Goal: Transaction & Acquisition: Subscribe to service/newsletter

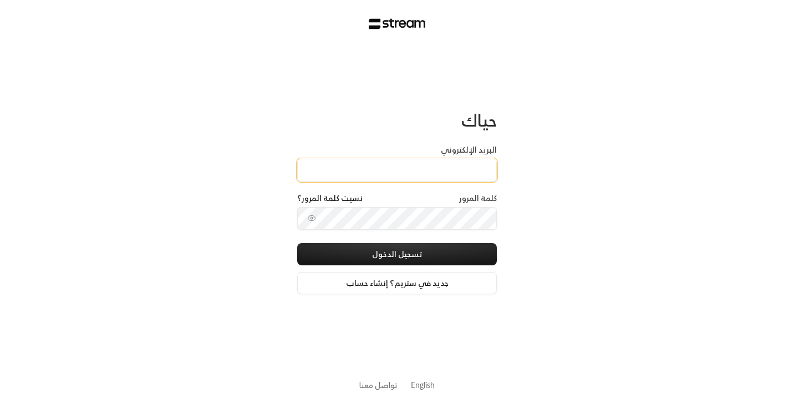
click at [455, 171] on input "البريد الإلكتروني" at bounding box center [397, 170] width 200 height 23
type input "[EMAIL_ADDRESS][DOMAIN_NAME]"
click at [586, 241] on div "حياك البريد الإلكتروني accounts_ksa@arabianchild.org كلمة المرور نسيت كلمة المر…" at bounding box center [397, 206] width 794 height 413
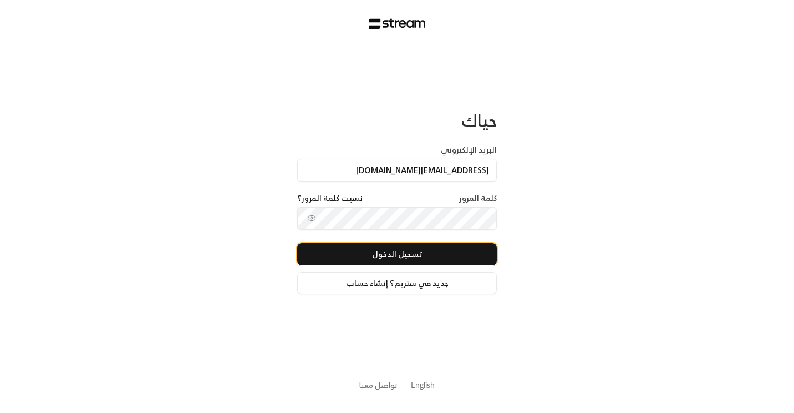
click at [462, 252] on button "تسجيل الدخول" at bounding box center [397, 254] width 200 height 22
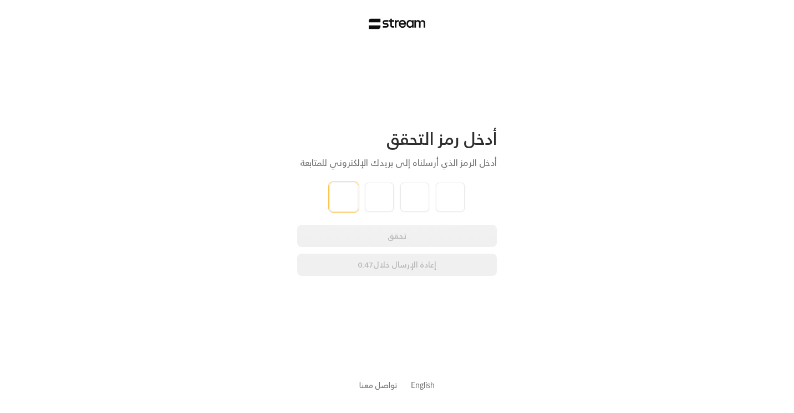
type input "4"
type input "0"
type input "5"
type input "8"
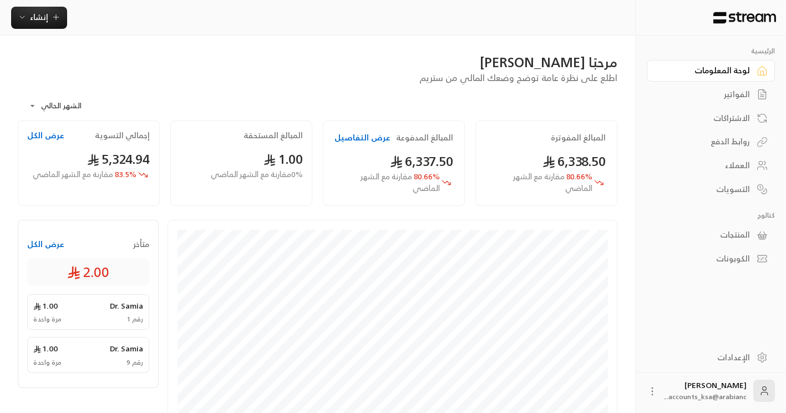
click at [735, 236] on div "المنتجات" at bounding box center [705, 234] width 89 height 11
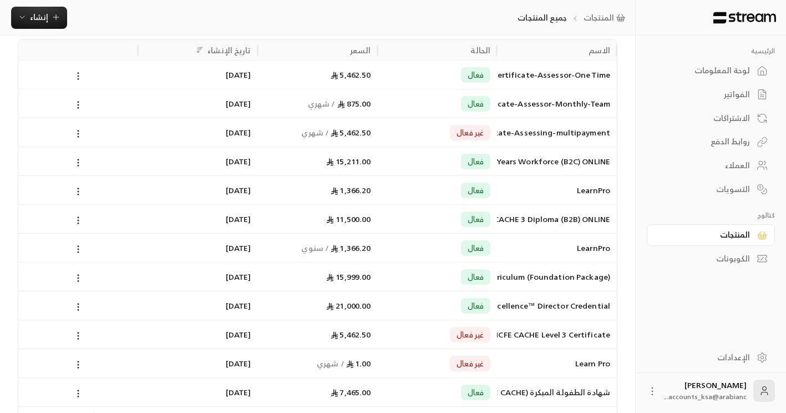
scroll to position [148, 0]
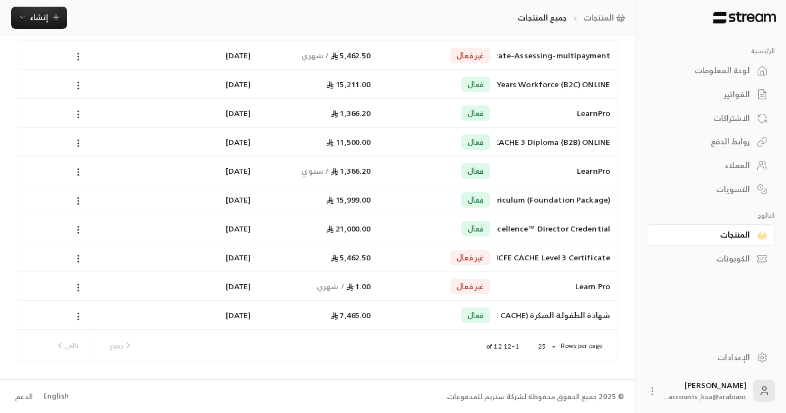
click at [57, 395] on div "English" at bounding box center [56, 396] width 26 height 11
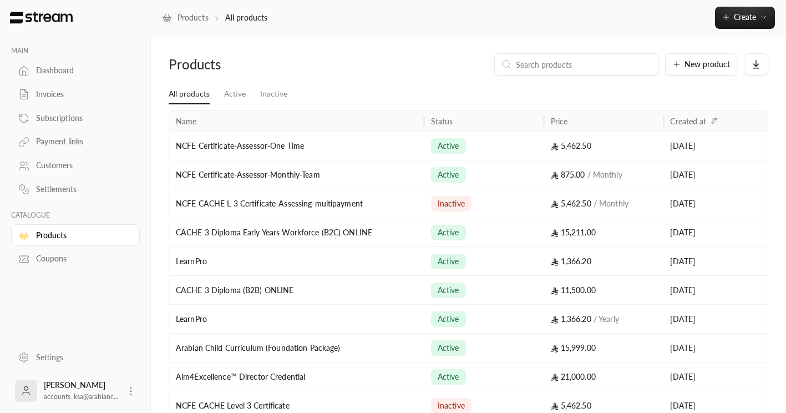
drag, startPoint x: 289, startPoint y: 121, endPoint x: 424, endPoint y: 136, distance: 136.1
click at [424, 136] on div "Name Status Price Created at NCFE Certificate-Assessor-One Time active 5,462.50…" at bounding box center [468, 265] width 599 height 308
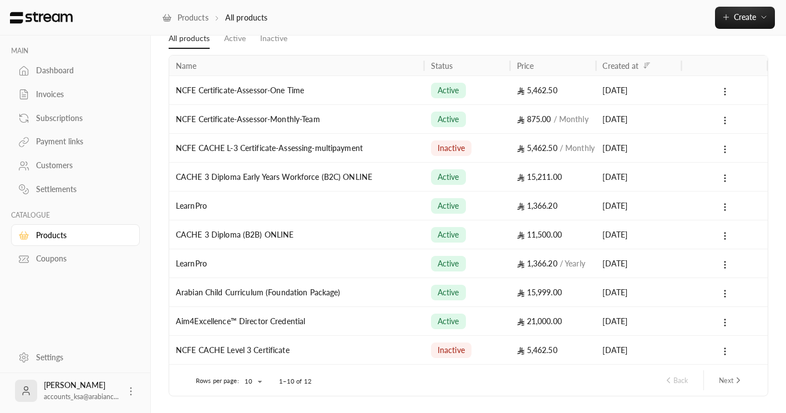
scroll to position [90, 0]
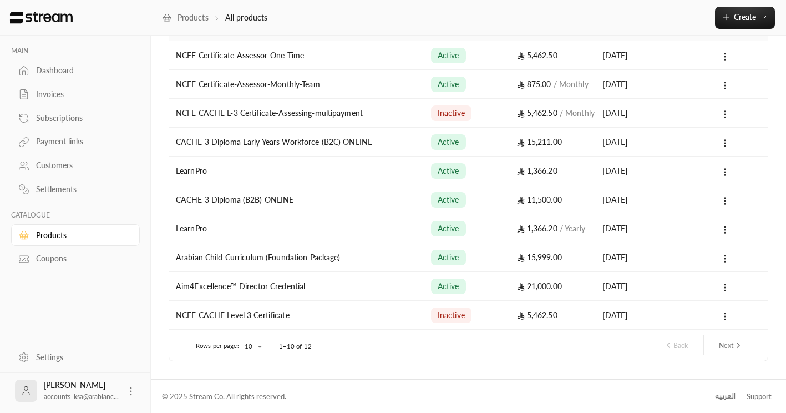
click at [722, 346] on button "Next" at bounding box center [730, 345] width 33 height 19
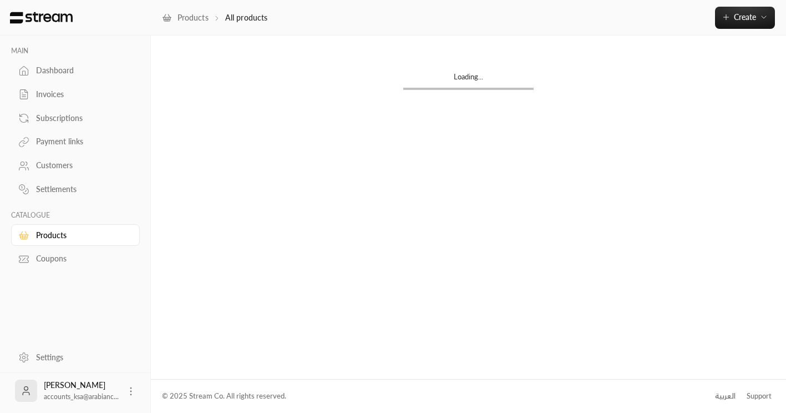
scroll to position [0, 0]
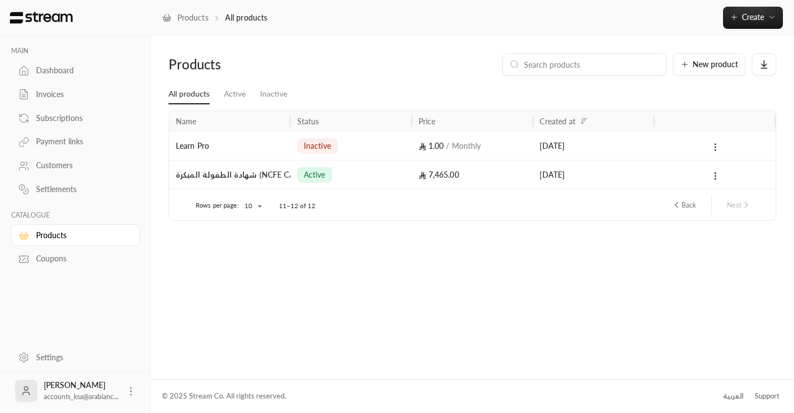
click at [684, 206] on button "Back" at bounding box center [683, 204] width 33 height 19
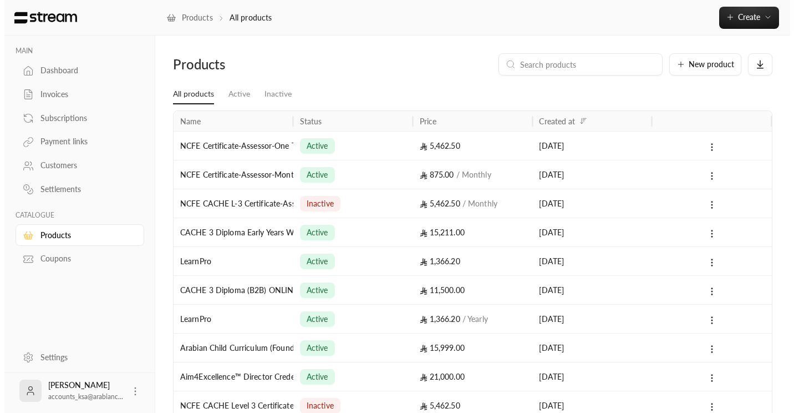
scroll to position [55, 0]
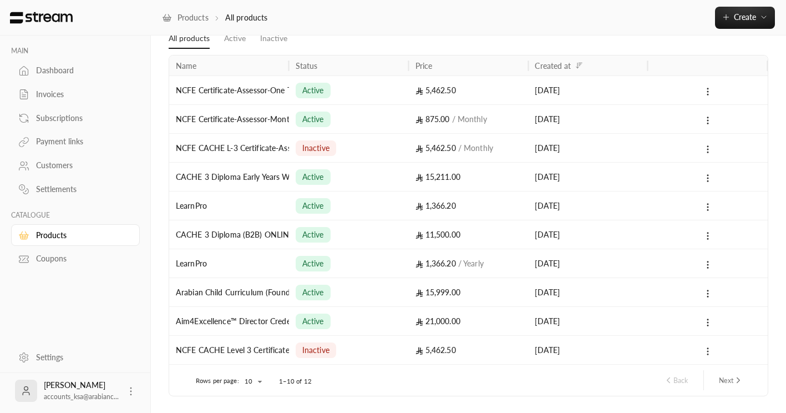
click at [705, 356] on icon at bounding box center [708, 351] width 10 height 10
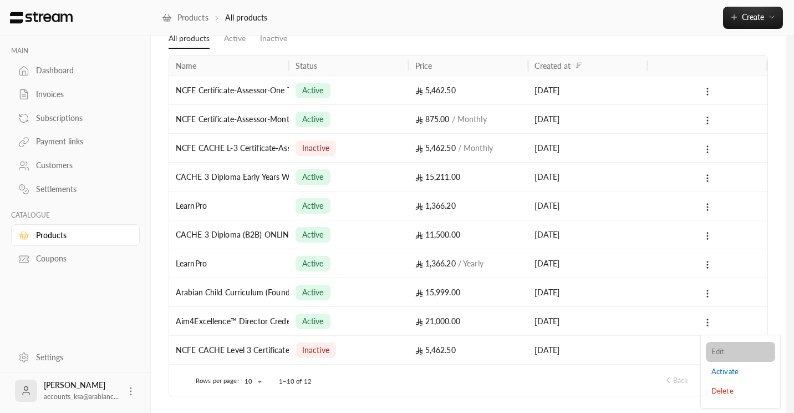
click at [726, 356] on li "Edit" at bounding box center [740, 352] width 69 height 20
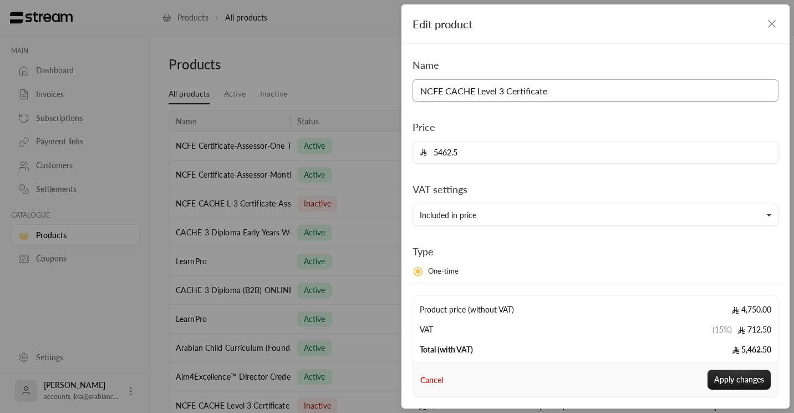
drag, startPoint x: 575, startPoint y: 89, endPoint x: 405, endPoint y: 93, distance: 170.3
click at [405, 93] on div "Name NCFE CACHE Level 3 Certificate Price 5462.5 VAT settings Included in price…" at bounding box center [596, 162] width 388 height 237
click at [773, 22] on icon "button" at bounding box center [771, 23] width 13 height 13
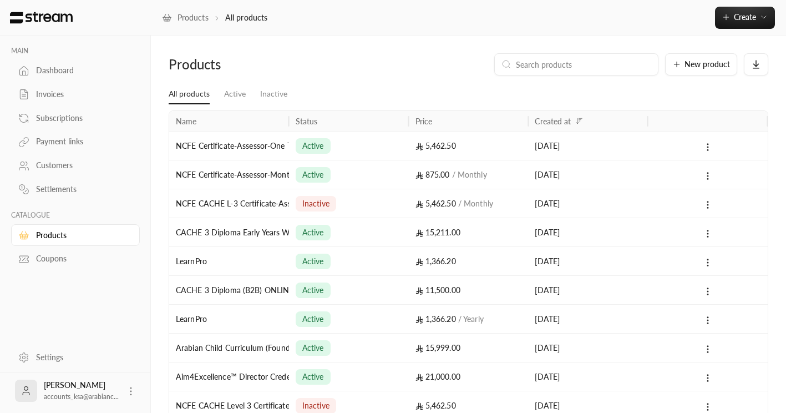
click at [49, 184] on link "Settlements" at bounding box center [75, 190] width 129 height 22
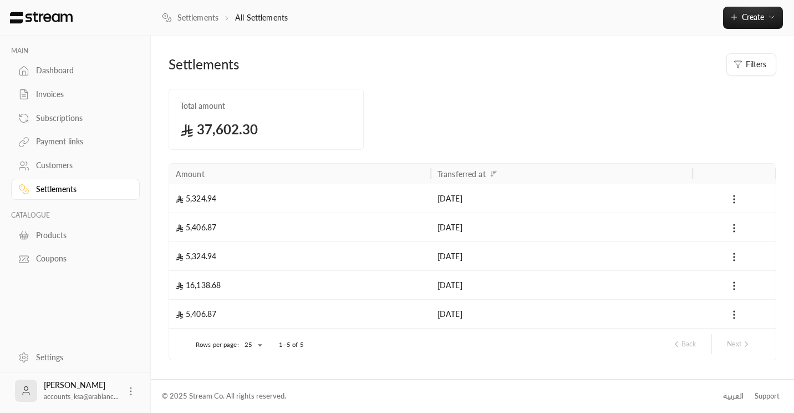
click at [54, 234] on div "Products" at bounding box center [81, 235] width 90 height 11
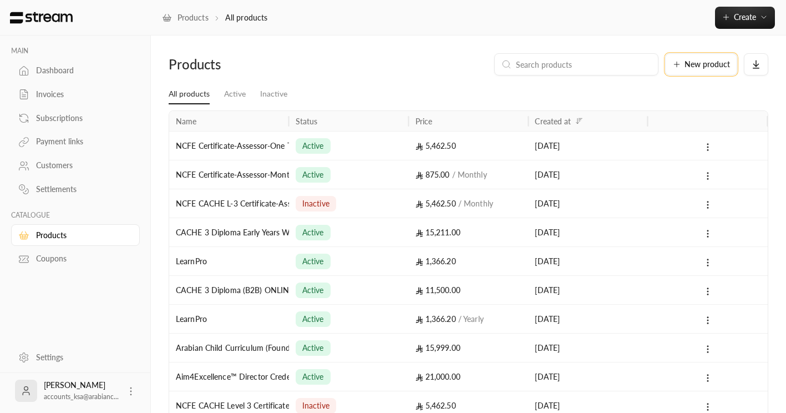
click at [702, 63] on span "New product" at bounding box center [706, 64] width 45 height 8
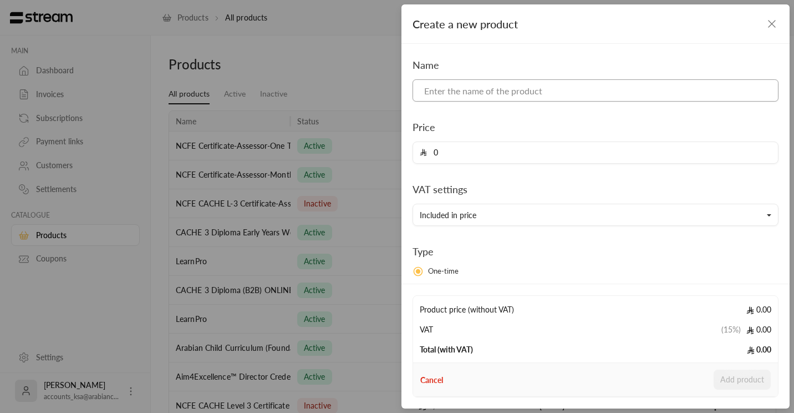
click at [484, 88] on input at bounding box center [596, 90] width 366 height 22
paste input "NCFE CACHE Level 3 Certificate"
click at [501, 91] on input "NCFE CACHE Level 3 Certificate" at bounding box center [596, 90] width 366 height 22
click at [533, 93] on input "NCFE CACHE Level 2Certificate" at bounding box center [596, 90] width 366 height 22
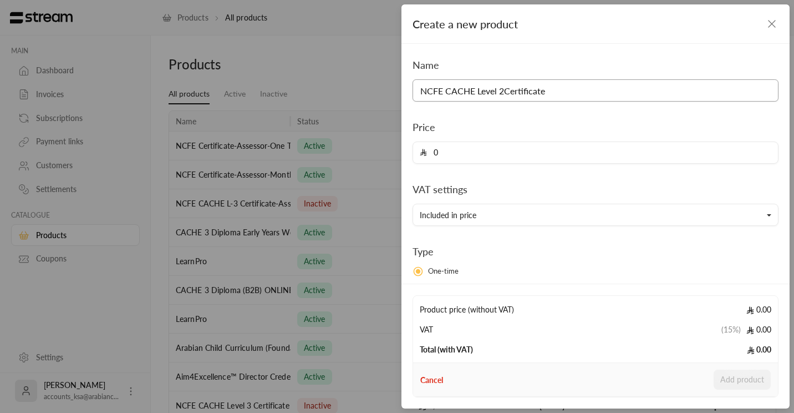
click at [533, 93] on input "NCFE CACHE Level 2Certificate" at bounding box center [596, 90] width 366 height 22
click at [514, 92] on input "NCFE CACHE Level 2 Pro" at bounding box center [596, 90] width 366 height 22
paste input "professional"
click at [513, 93] on input "NCFE CACHE Level 2 professional" at bounding box center [596, 90] width 366 height 22
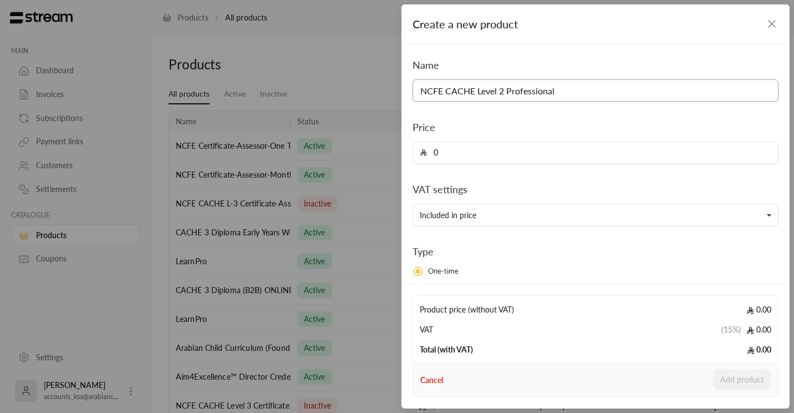
type input "NCFE CACHE Level 2 Professional"
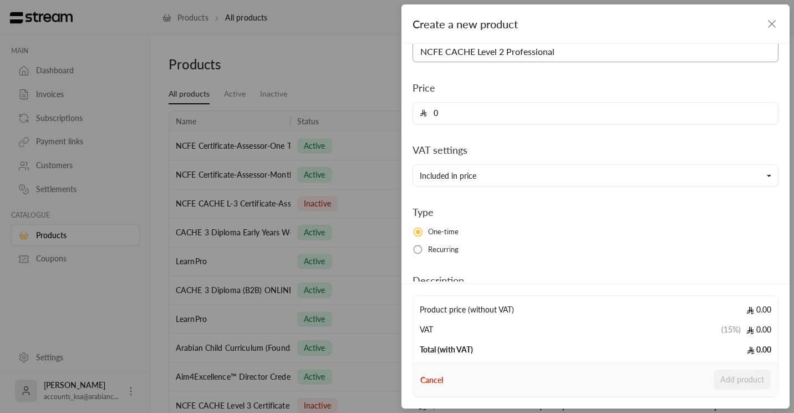
scroll to position [55, 0]
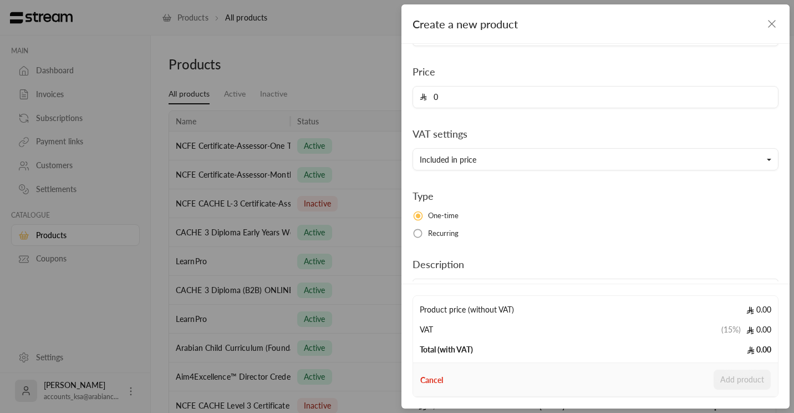
click at [435, 231] on span "Recurring" at bounding box center [443, 233] width 31 height 11
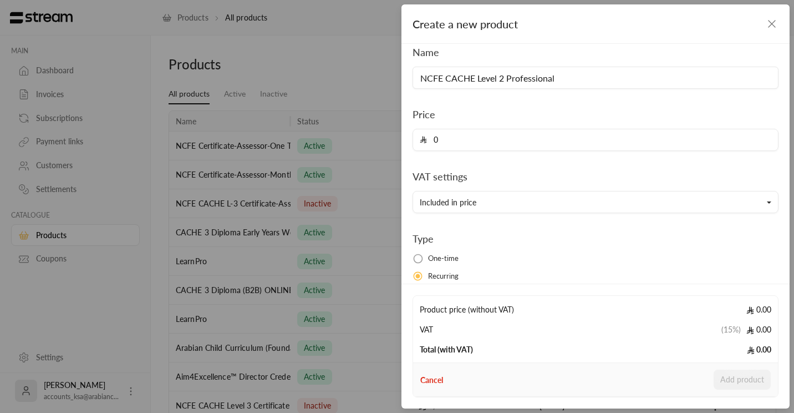
scroll to position [0, 0]
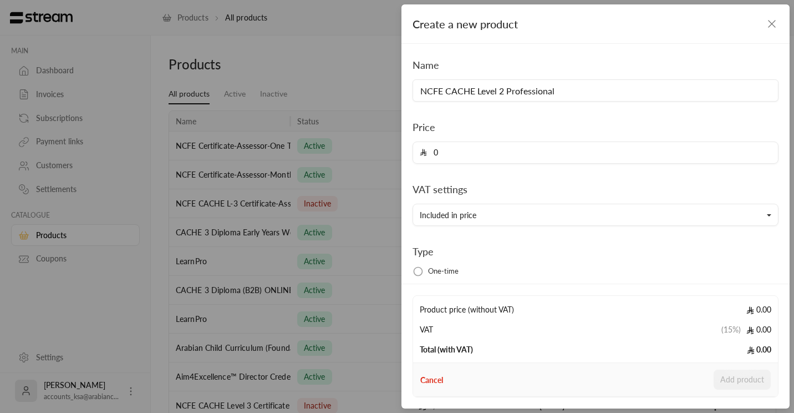
drag, startPoint x: 460, startPoint y: 156, endPoint x: 425, endPoint y: 156, distance: 34.9
click at [425, 156] on div "0" at bounding box center [596, 152] width 366 height 22
type input "1495"
click at [498, 240] on div "Name NCFE CACHE Level 2 Professional Price 1495 VAT settings Included in price …" at bounding box center [595, 257] width 377 height 400
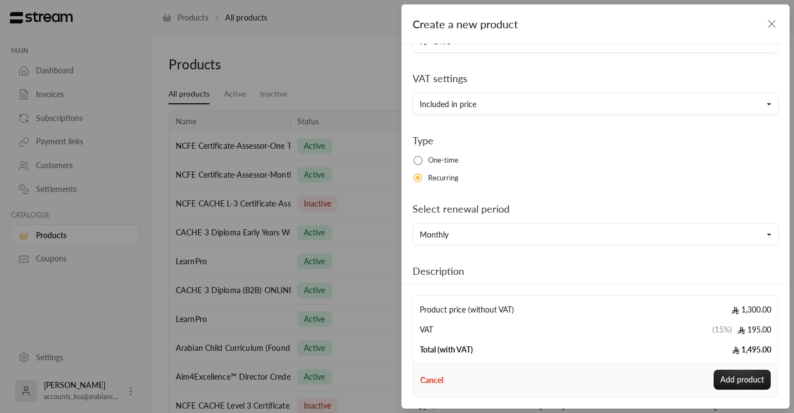
scroll to position [166, 0]
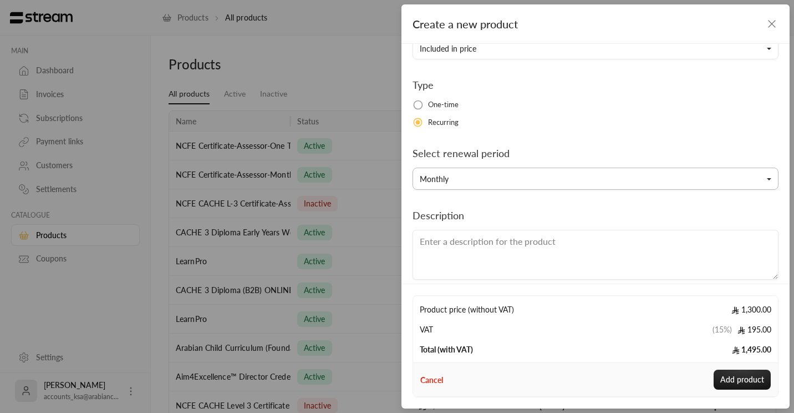
click at [572, 178] on button "Monthly" at bounding box center [596, 179] width 366 height 22
click at [455, 230] on link "Monthly" at bounding box center [596, 231] width 352 height 20
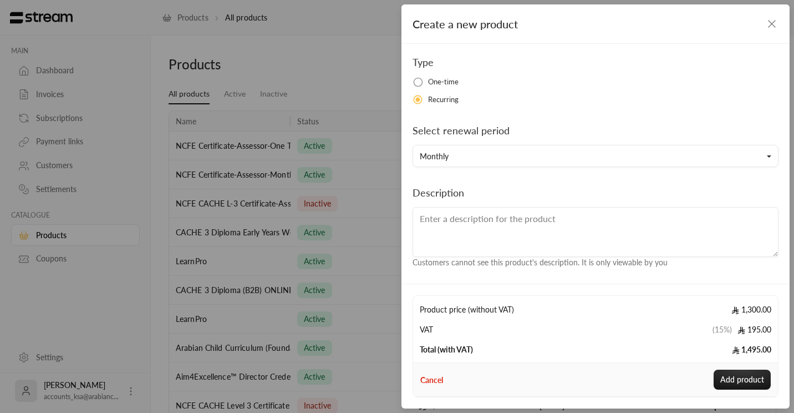
scroll to position [189, 0]
click at [771, 22] on icon "button" at bounding box center [771, 23] width 13 height 13
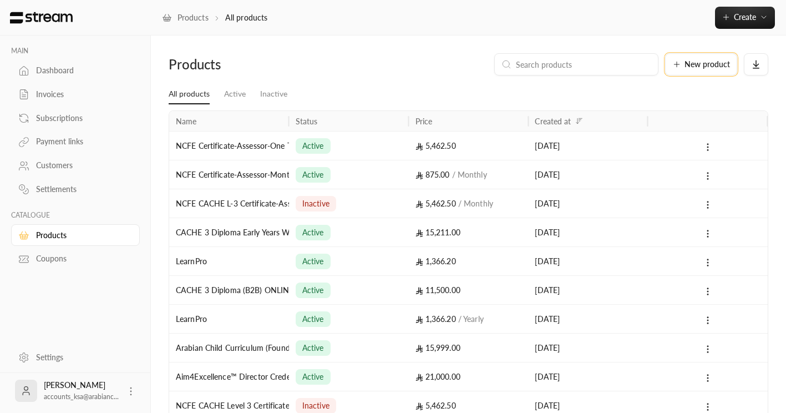
click at [677, 70] on button "New product" at bounding box center [701, 64] width 72 height 22
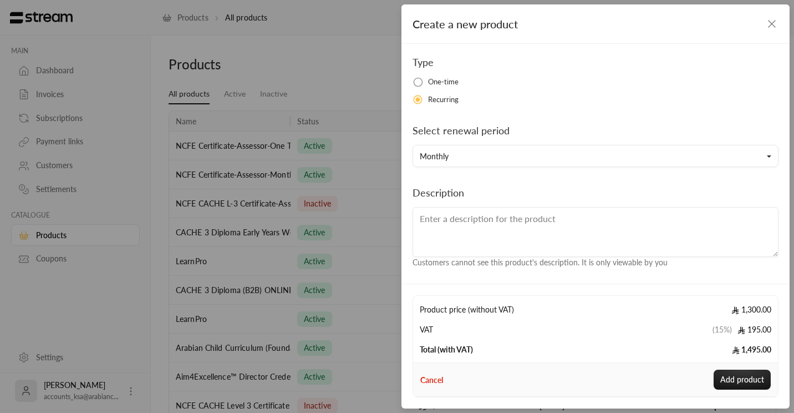
click at [768, 25] on icon "button" at bounding box center [771, 23] width 13 height 13
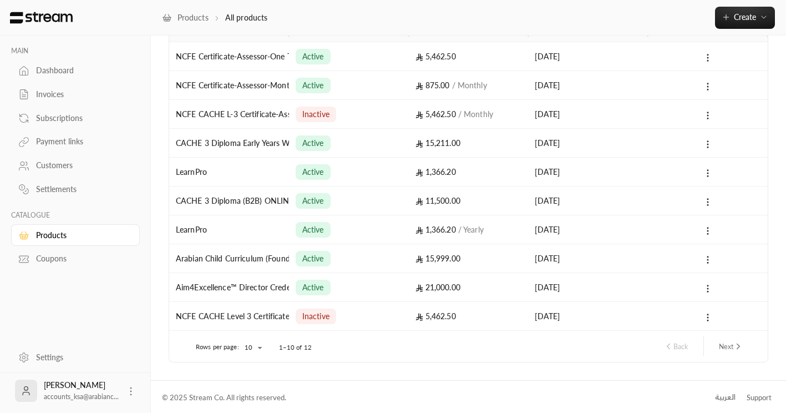
scroll to position [90, 0]
click at [725, 394] on div "العربية" at bounding box center [725, 396] width 21 height 11
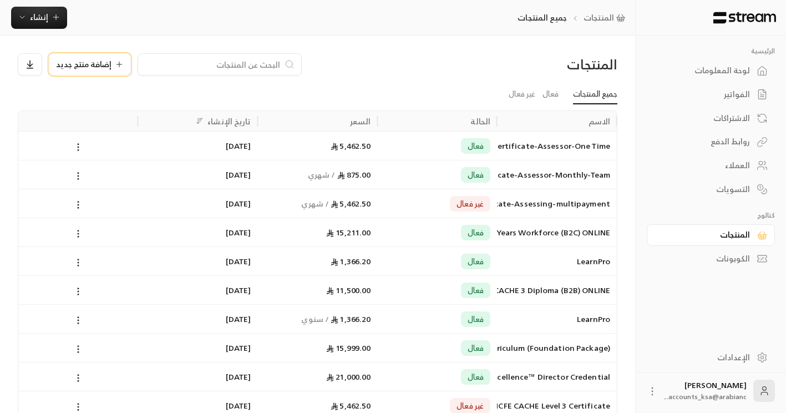
click at [115, 66] on icon at bounding box center [119, 64] width 9 height 9
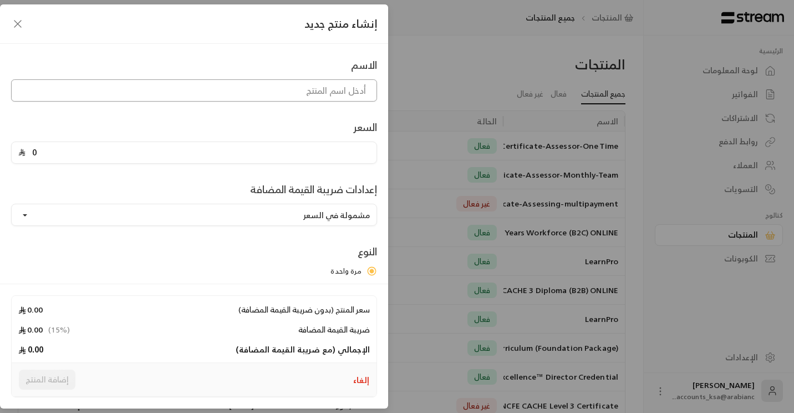
click at [201, 87] on input at bounding box center [194, 90] width 366 height 22
paste input "professional"
type input "professional"
click at [341, 95] on input "professional" at bounding box center [194, 90] width 366 height 22
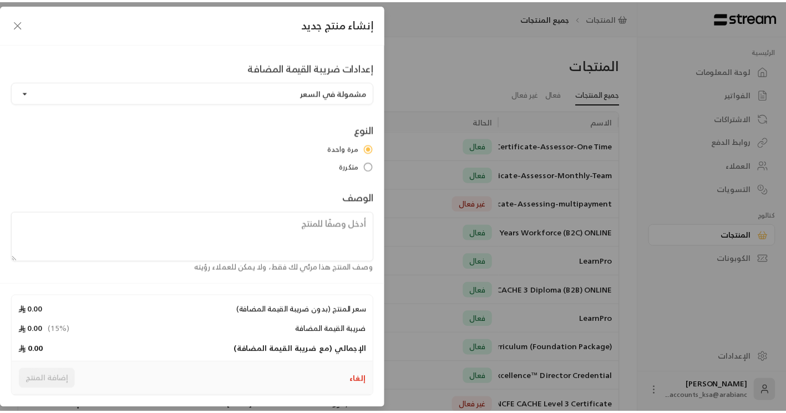
scroll to position [127, 0]
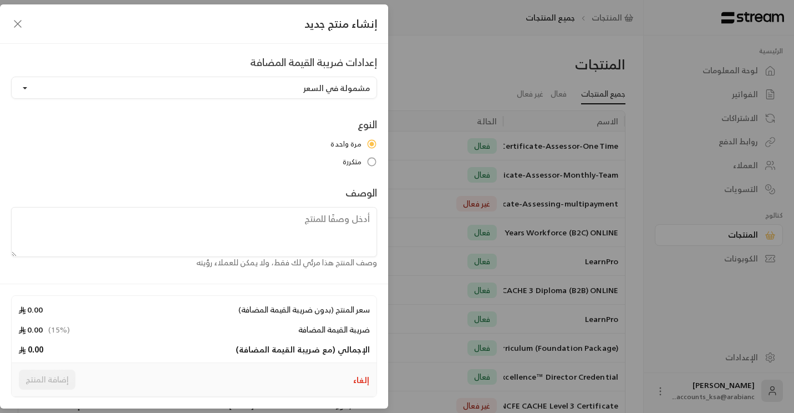
click at [18, 19] on icon "button" at bounding box center [17, 23] width 13 height 13
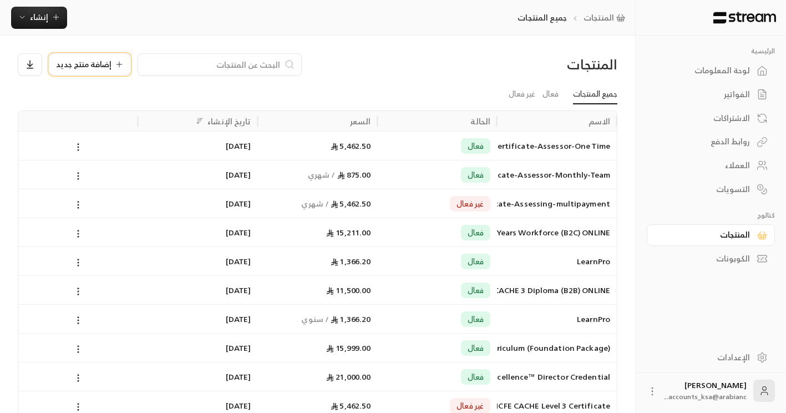
scroll to position [90, 0]
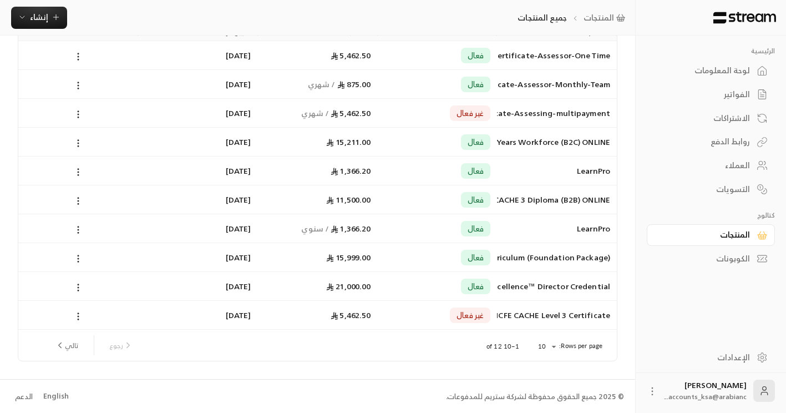
click at [58, 398] on div "English" at bounding box center [56, 396] width 26 height 11
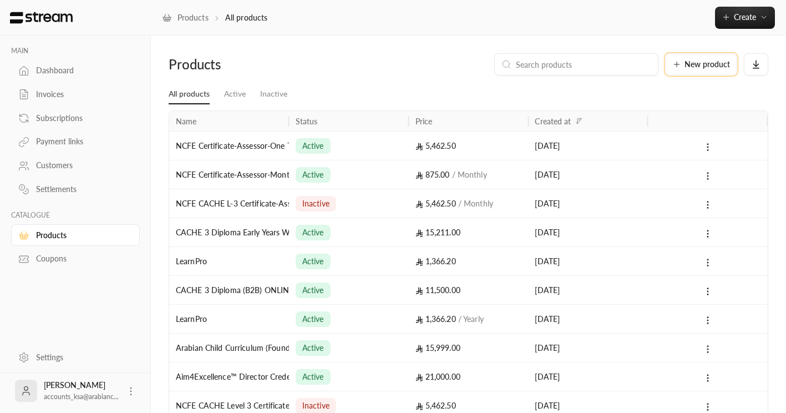
click at [690, 67] on span "New product" at bounding box center [706, 64] width 45 height 8
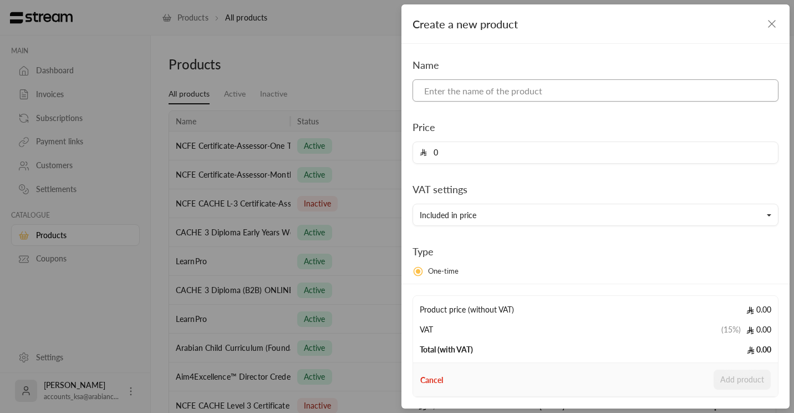
click at [541, 91] on input at bounding box center [596, 90] width 366 height 22
type input "NCFE CACHE Level 2 Professional"
drag, startPoint x: 466, startPoint y: 151, endPoint x: 354, endPoint y: 154, distance: 111.5
click at [354, 154] on div "Create a new product Name NCFE CACHE Level 2 Professional Price 0 VAT settings …" at bounding box center [397, 206] width 794 height 413
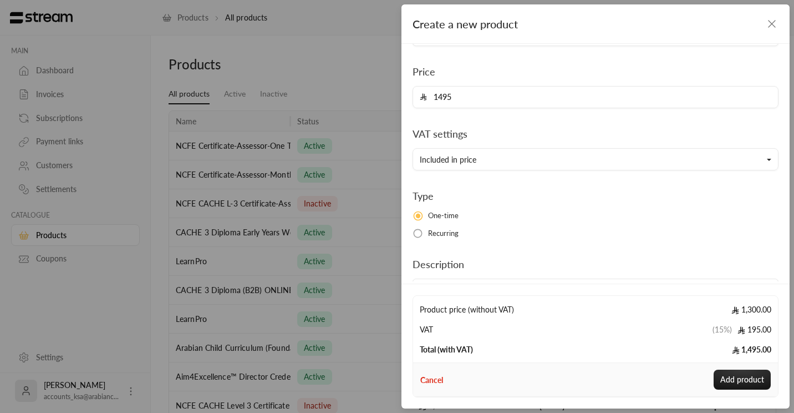
type input "1495"
click at [444, 233] on span "Recurring" at bounding box center [443, 233] width 31 height 11
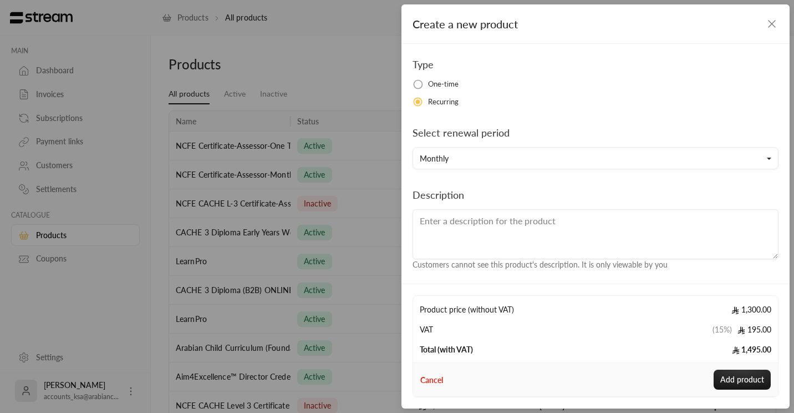
scroll to position [189, 0]
click at [749, 378] on button "Add product" at bounding box center [742, 379] width 57 height 20
type input "0"
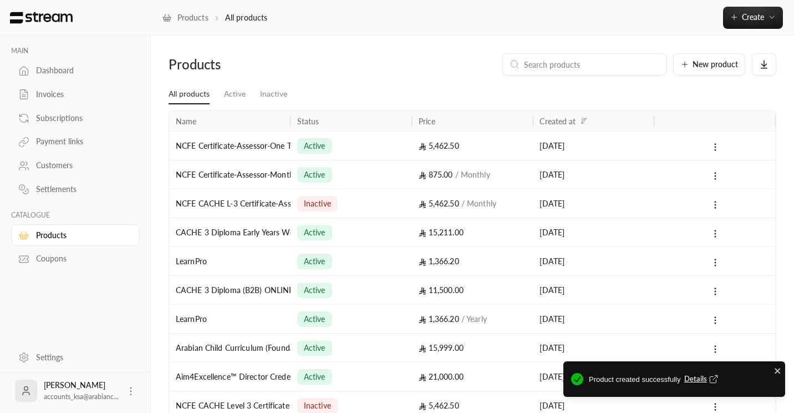
scroll to position [127, 0]
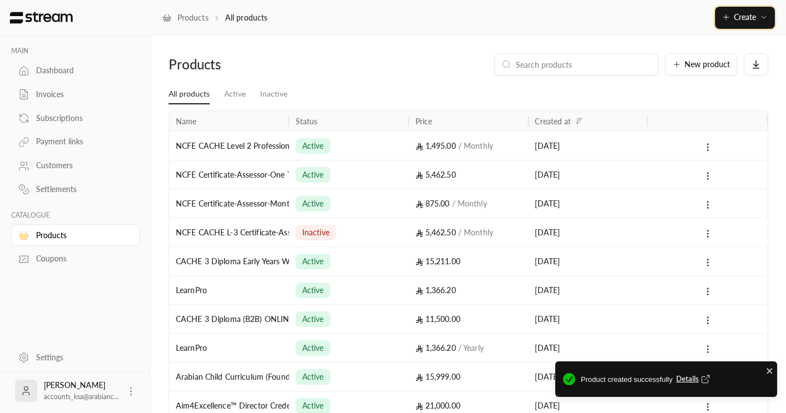
click at [724, 16] on icon "button" at bounding box center [726, 17] width 9 height 9
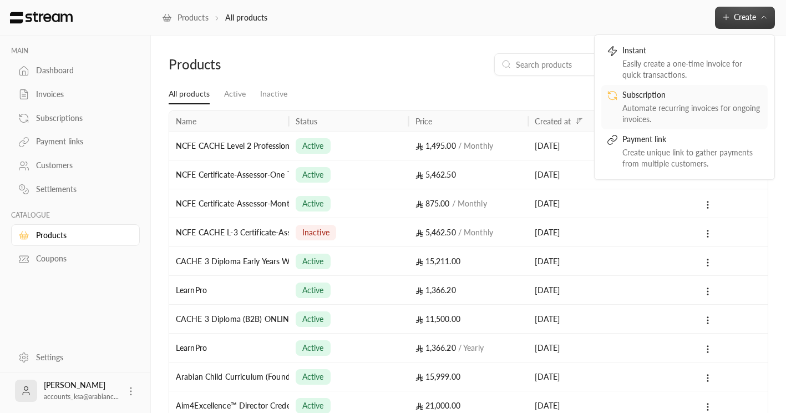
click at [667, 102] on div "Subscription" at bounding box center [692, 95] width 140 height 13
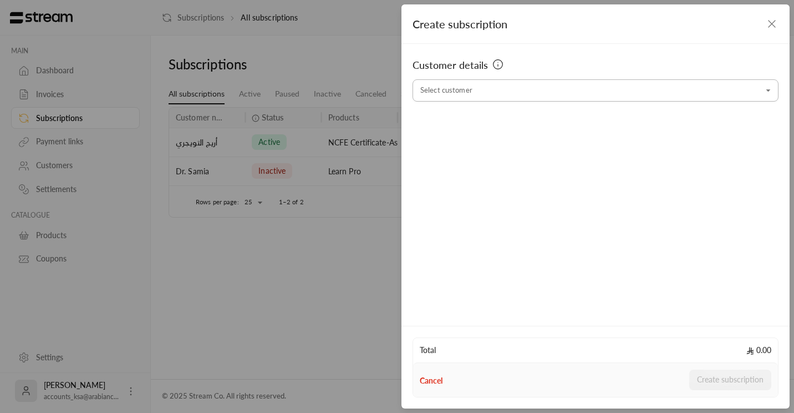
click at [563, 88] on input "Select customer" at bounding box center [596, 90] width 366 height 19
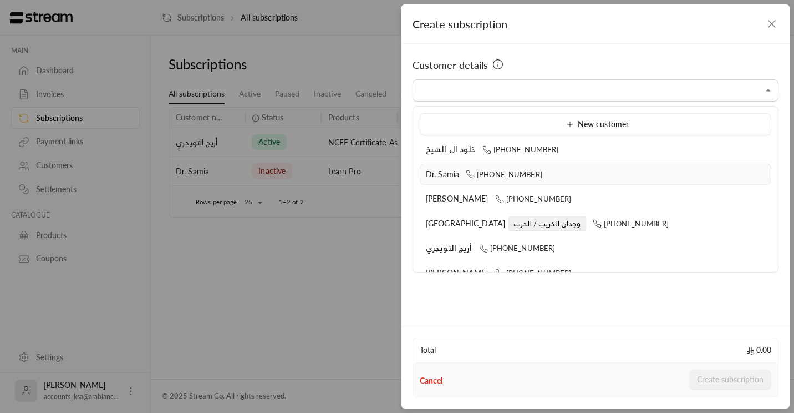
click at [486, 167] on li "Dr. Samia +966533475150" at bounding box center [596, 175] width 352 height 22
type input "**********"
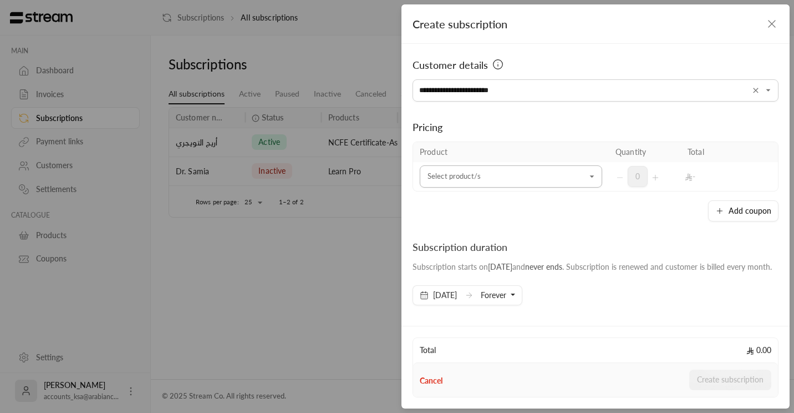
click at [587, 174] on icon "Open" at bounding box center [592, 176] width 11 height 11
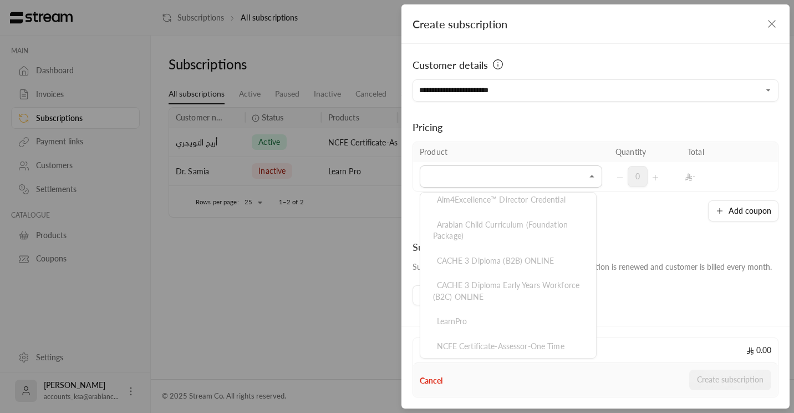
scroll to position [210, 0]
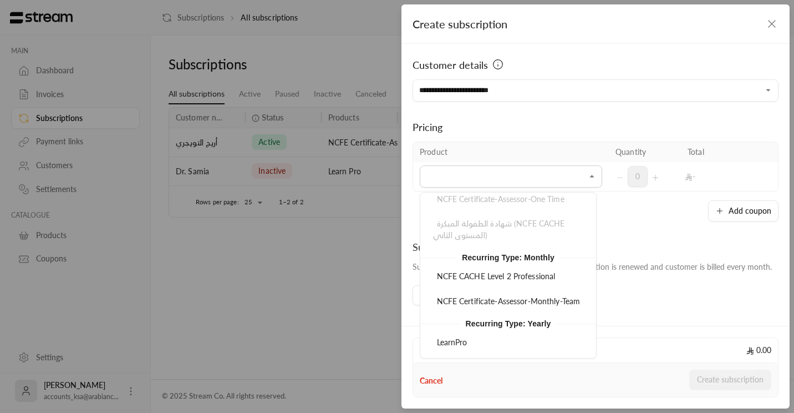
click at [770, 24] on icon "button" at bounding box center [771, 23] width 13 height 13
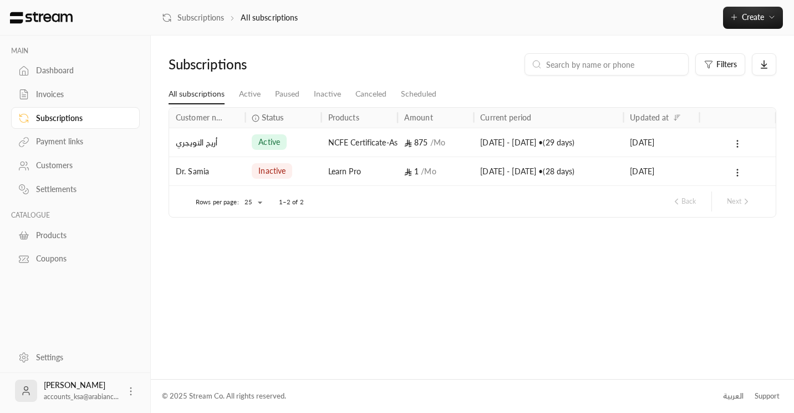
click at [731, 398] on div "العربية" at bounding box center [733, 396] width 21 height 11
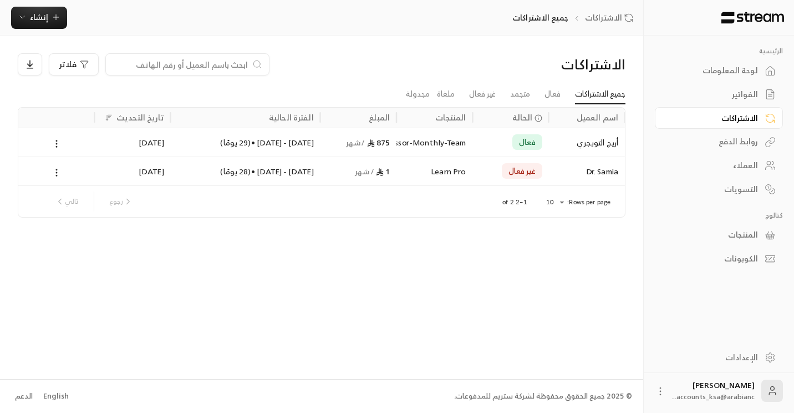
click at [746, 163] on div "العملاء" at bounding box center [713, 165] width 89 height 11
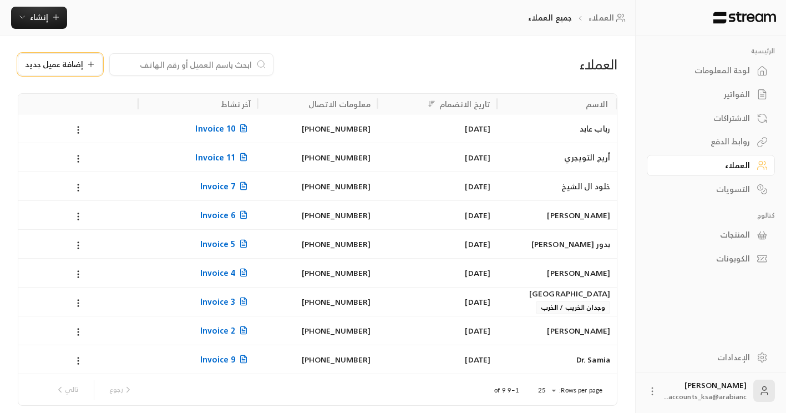
click at [58, 63] on span "إضافة عميل جديد" at bounding box center [54, 64] width 58 height 8
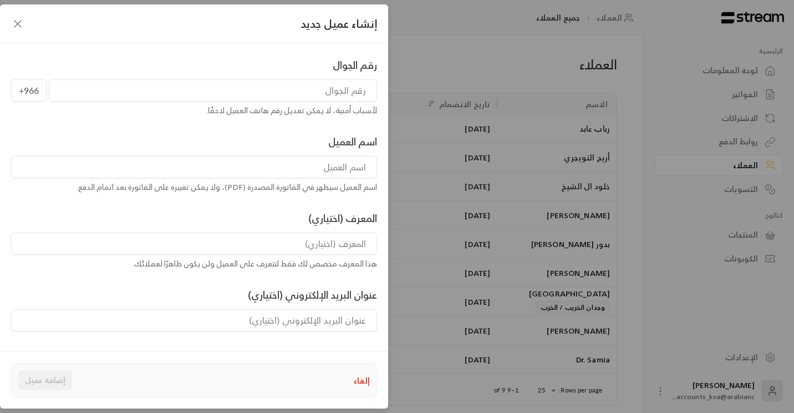
click at [341, 173] on input at bounding box center [194, 167] width 366 height 22
paste input "[PERSON_NAME]"
type input "[PERSON_NAME]"
click at [360, 95] on input "tel" at bounding box center [213, 90] width 328 height 22
paste input "0565156366"
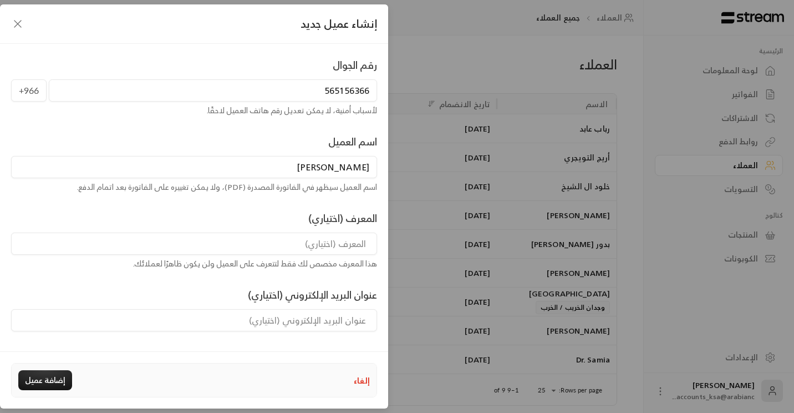
type input "565156366"
click at [253, 169] on input "[PERSON_NAME]" at bounding box center [194, 167] width 366 height 22
click at [274, 28] on div "إنشاء عميل جديد" at bounding box center [194, 23] width 388 height 39
click at [38, 381] on button "إضافة عميل" at bounding box center [45, 380] width 54 height 20
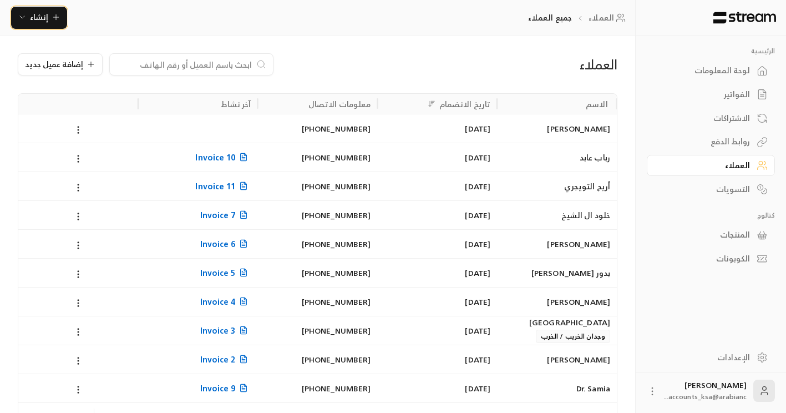
click at [54, 17] on icon "button" at bounding box center [56, 17] width 9 height 9
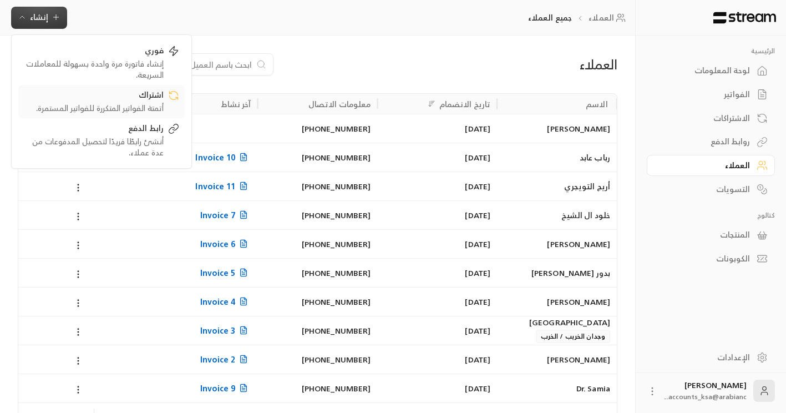
click at [120, 93] on div "اشتراك" at bounding box center [94, 95] width 140 height 13
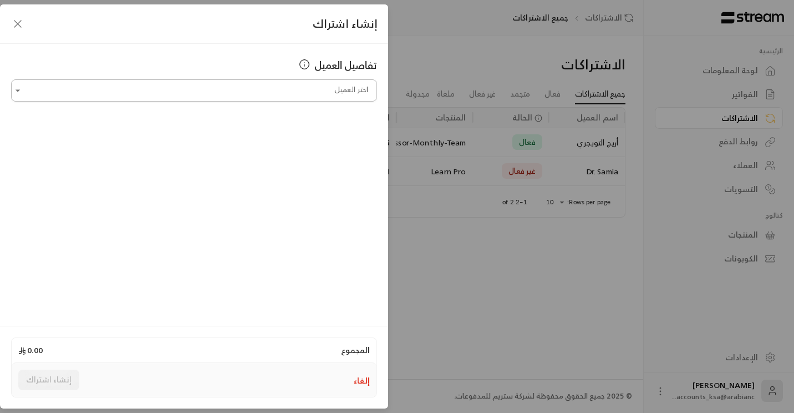
click at [182, 94] on input "اختر العميل" at bounding box center [194, 90] width 366 height 19
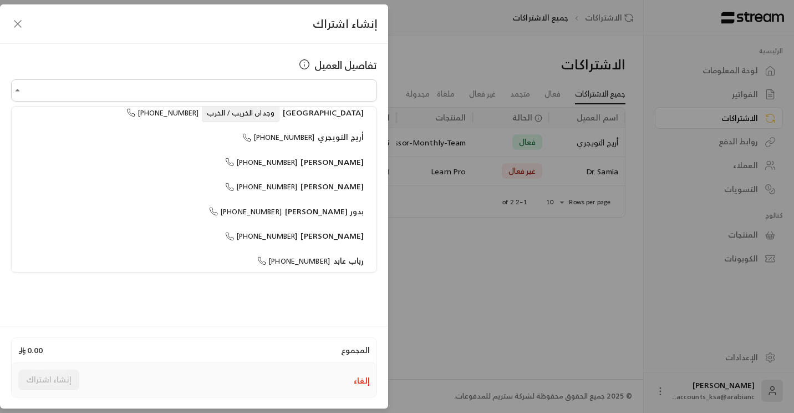
scroll to position [115, 0]
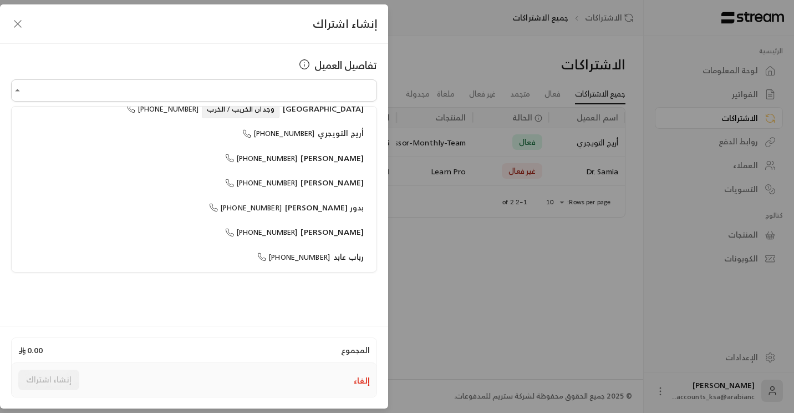
click at [301, 179] on span "[PERSON_NAME]" at bounding box center [332, 182] width 63 height 14
type input "**********"
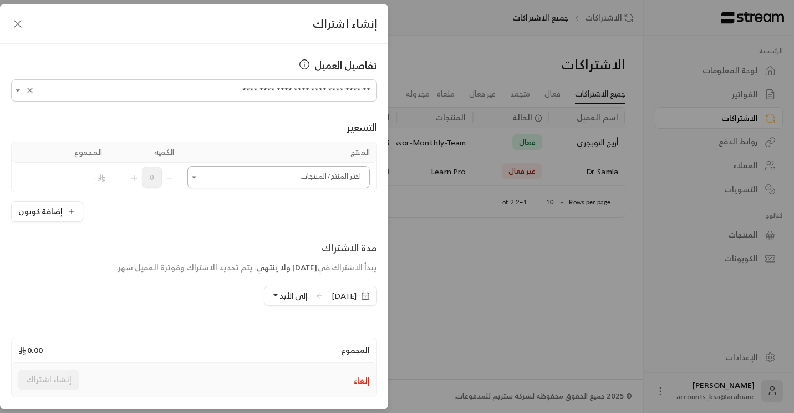
click at [196, 176] on icon "Open" at bounding box center [194, 177] width 4 height 2
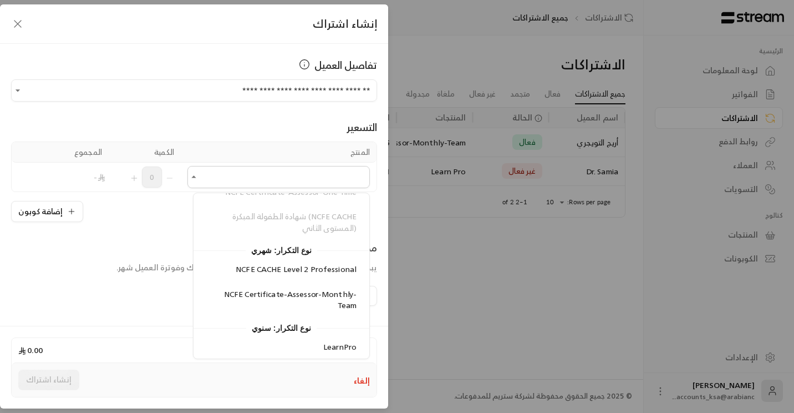
scroll to position [210, 0]
click at [266, 261] on span "NCFE CACHE Level 2 Professional" at bounding box center [296, 265] width 121 height 14
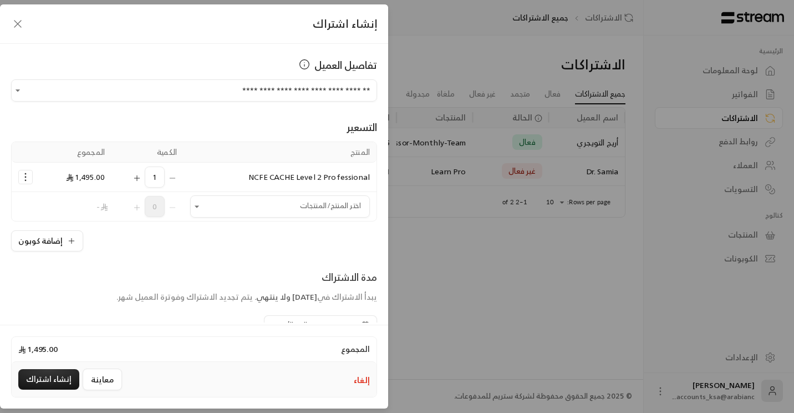
scroll to position [55, 0]
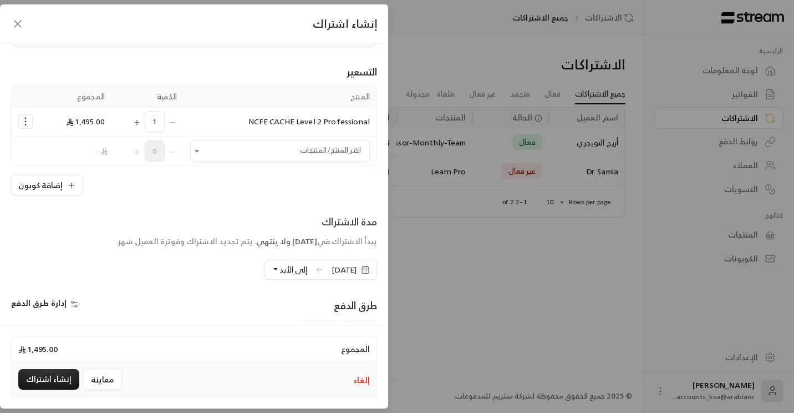
click at [271, 271] on button "إلى الأبد" at bounding box center [289, 269] width 36 height 19
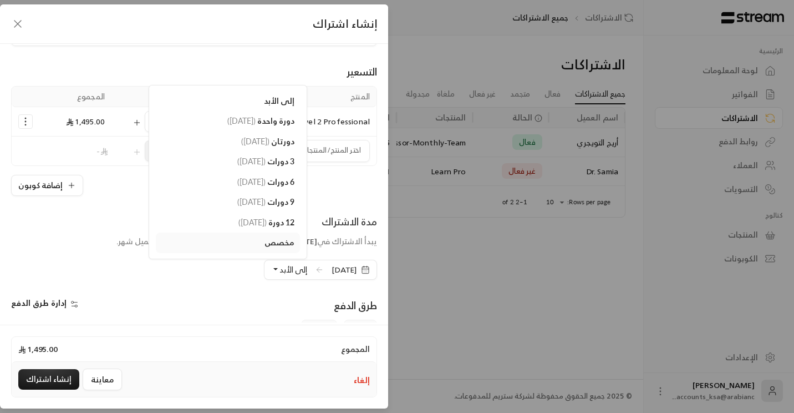
click at [210, 240] on div "مخصص" at bounding box center [227, 243] width 133 height 12
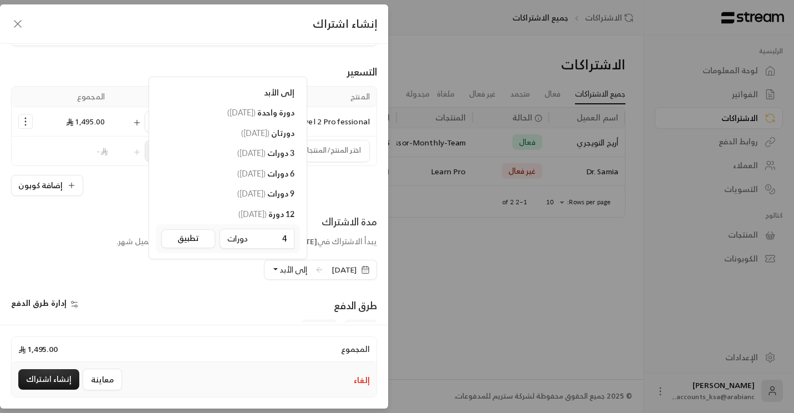
type input "4"
click at [173, 244] on button "تطبيق" at bounding box center [188, 238] width 54 height 19
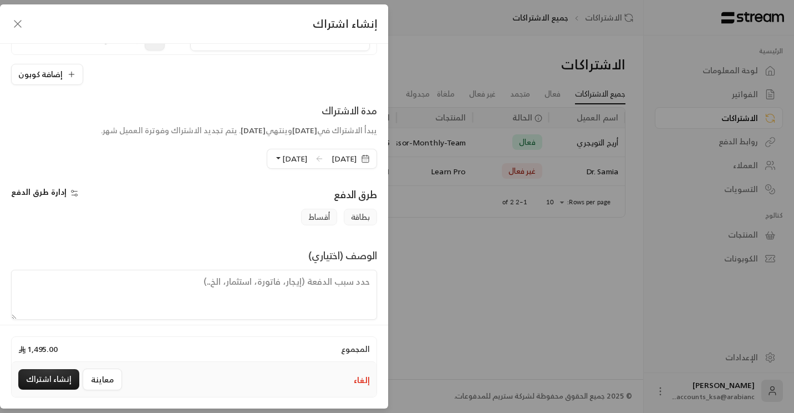
scroll to position [176, 0]
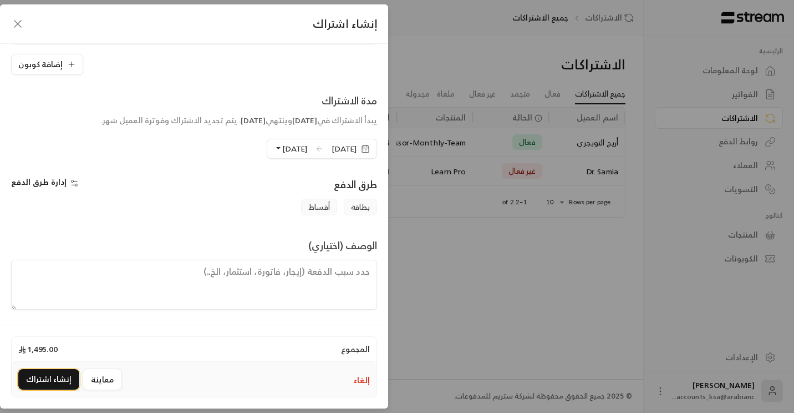
click at [54, 379] on button "إنشاء اشتراك" at bounding box center [48, 379] width 61 height 21
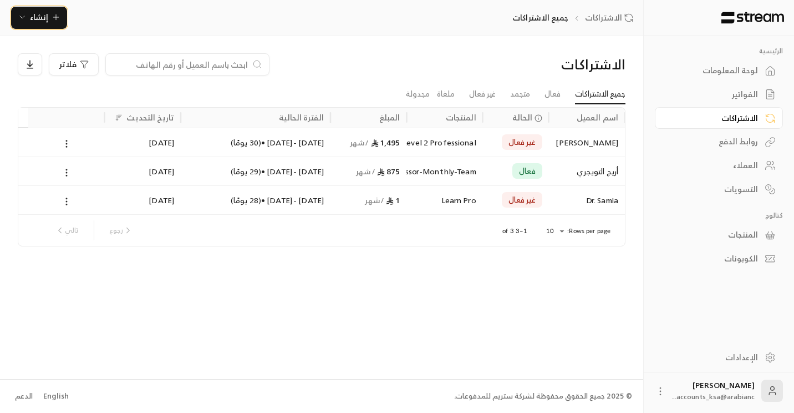
drag, startPoint x: 549, startPoint y: 113, endPoint x: 555, endPoint y: 119, distance: 9.0
click at [555, 119] on div "اسم العميل الحالة المنتجات المبلغ الفترة الحالية تاريخ التحديث" at bounding box center [309, 118] width 631 height 20
click at [746, 166] on div "العملاء" at bounding box center [713, 165] width 89 height 11
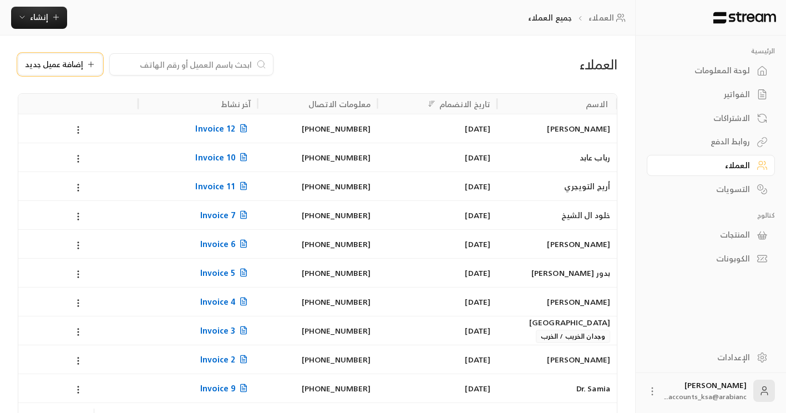
click at [82, 67] on div "إضافة عميل جديد" at bounding box center [60, 64] width 70 height 9
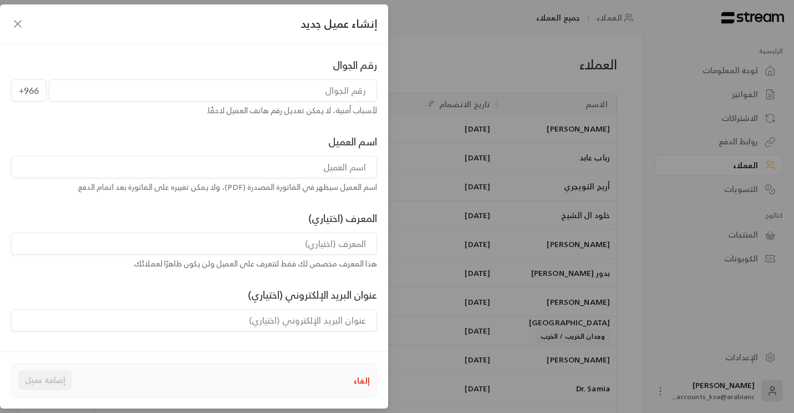
click at [289, 167] on input at bounding box center [194, 167] width 366 height 22
paste input "مزنه [PERSON_NAME]"
type input "مزنه [PERSON_NAME]"
click at [353, 90] on input "tel" at bounding box center [213, 90] width 328 height 22
paste input "0555028035"
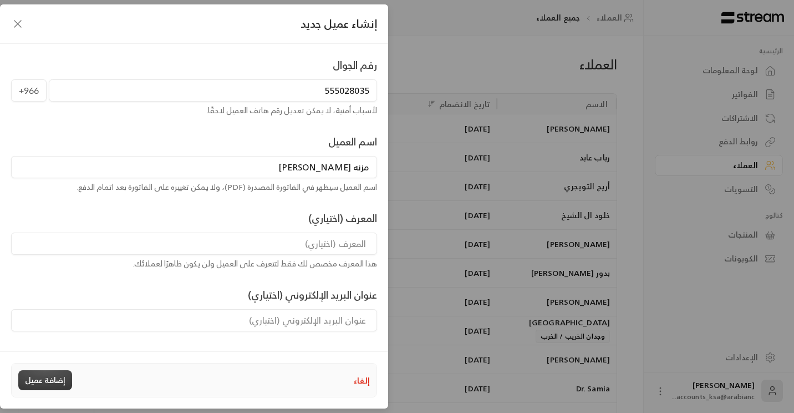
type input "555028035"
click at [49, 380] on button "إضافة عميل" at bounding box center [45, 380] width 54 height 20
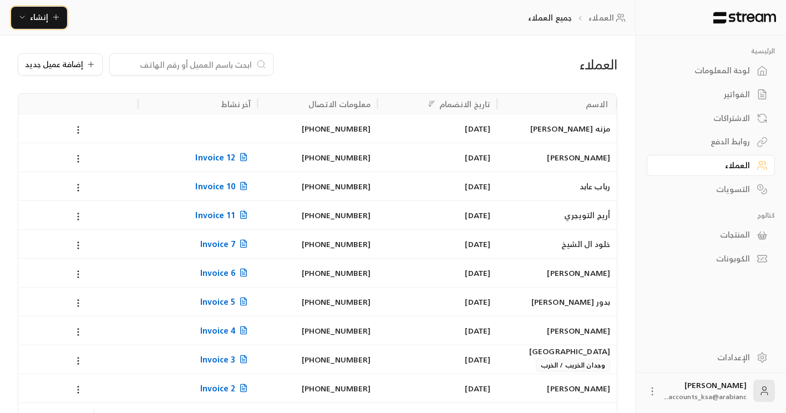
click at [18, 17] on icon "button" at bounding box center [22, 17] width 9 height 9
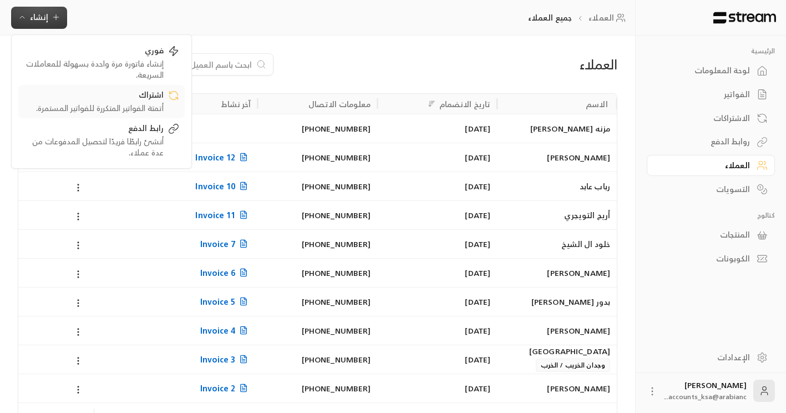
click at [119, 107] on div "أتمتة الفواتير المتكررة للفواتير المستمرة." at bounding box center [94, 108] width 140 height 11
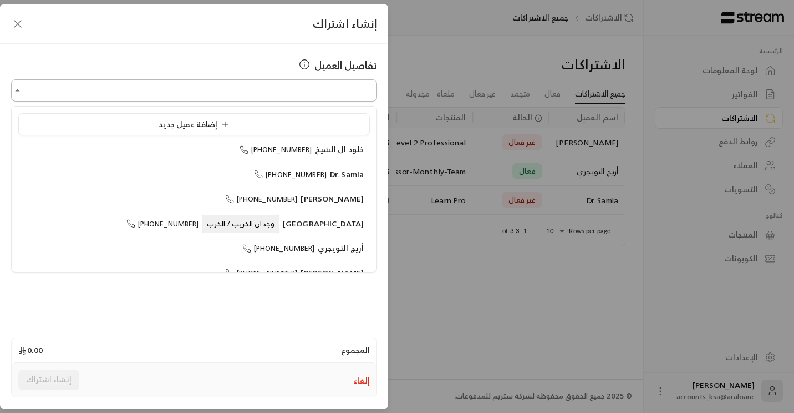
click at [220, 96] on input "اختر العميل" at bounding box center [194, 90] width 366 height 19
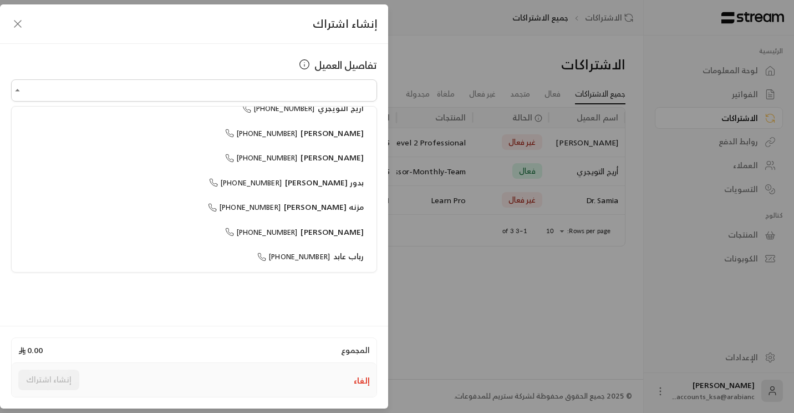
scroll to position [84, 0]
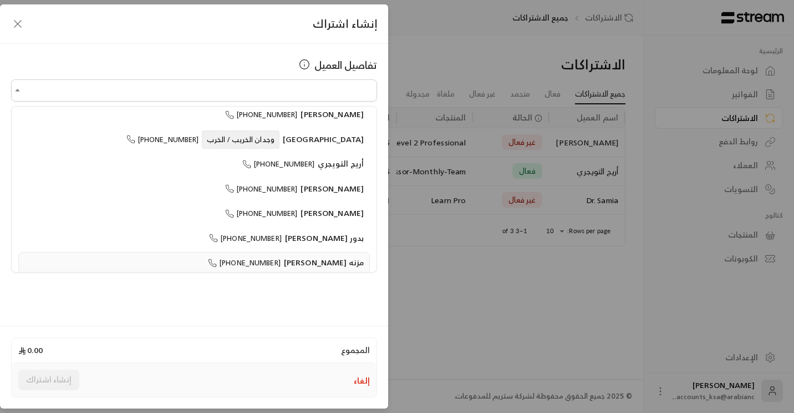
click at [266, 259] on span "[PHONE_NUMBER]" at bounding box center [244, 262] width 73 height 13
type input "**********"
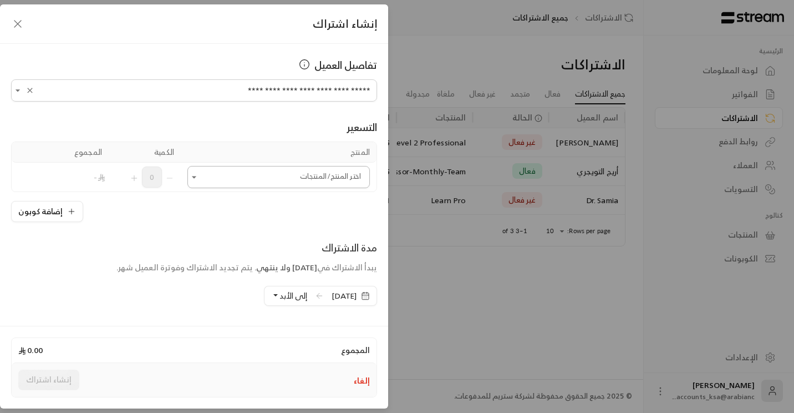
click at [200, 180] on icon "Open" at bounding box center [194, 176] width 11 height 11
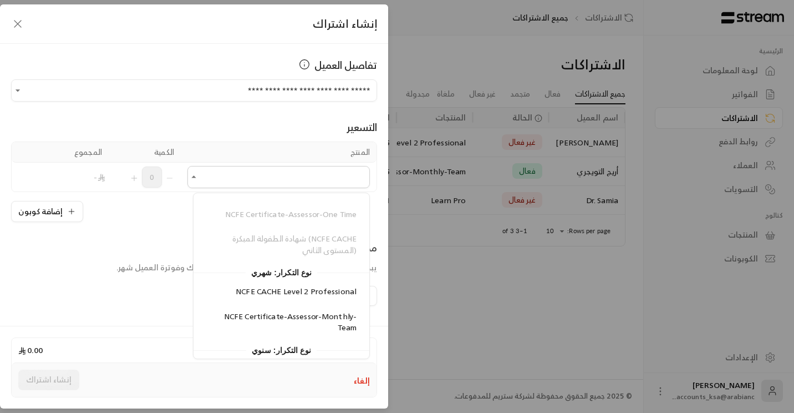
scroll to position [210, 0]
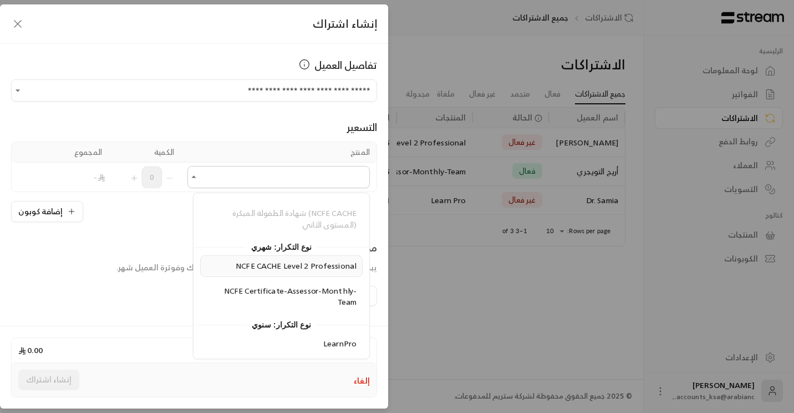
click at [299, 264] on span "NCFE CACHE Level 2 Professional" at bounding box center [296, 265] width 121 height 14
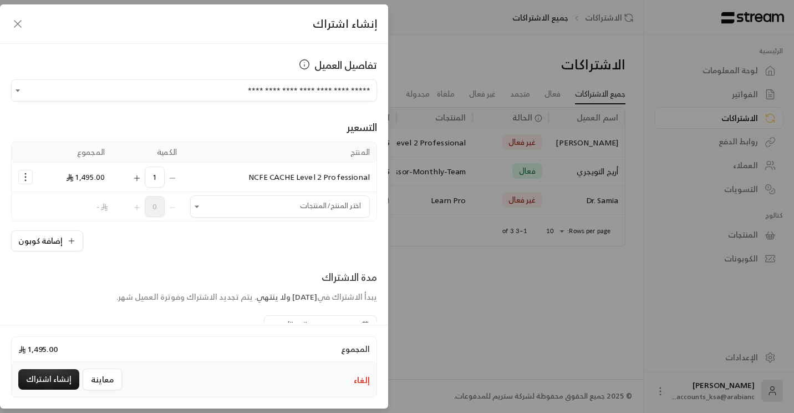
scroll to position [166, 0]
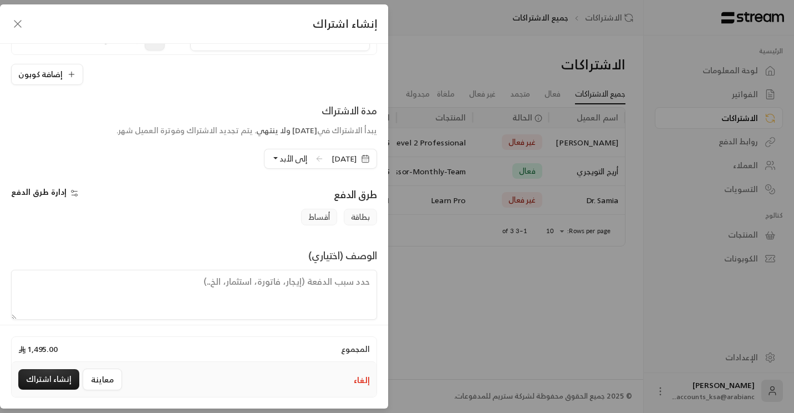
click at [271, 158] on button "إلى الأبد" at bounding box center [289, 158] width 36 height 19
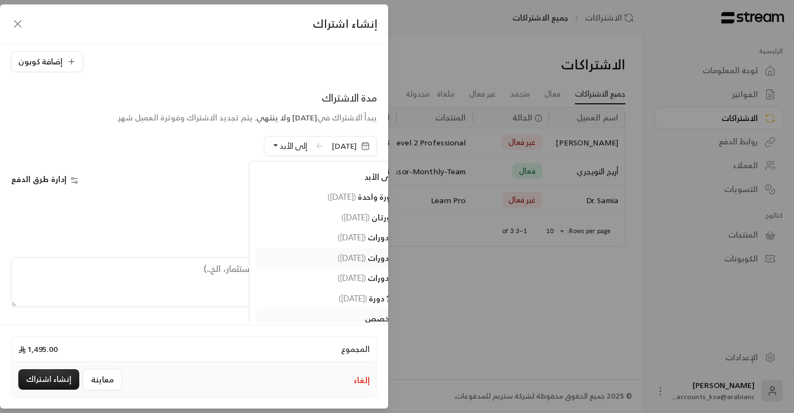
scroll to position [191, 0]
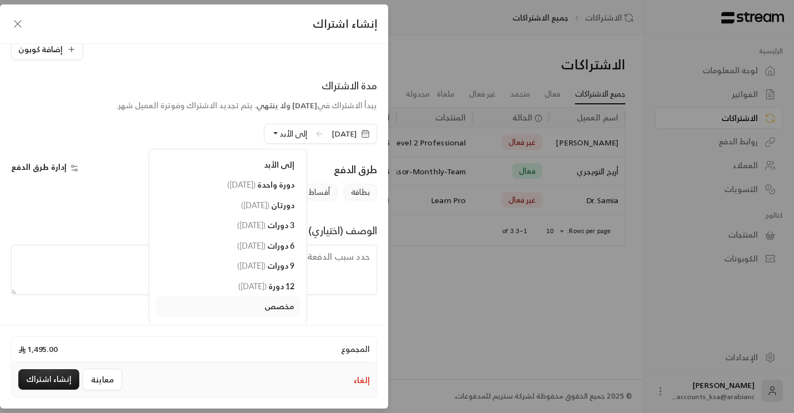
click at [265, 306] on span "مخصص" at bounding box center [280, 305] width 30 height 9
type input "4"
click at [164, 308] on button "تطبيق" at bounding box center [188, 310] width 54 height 19
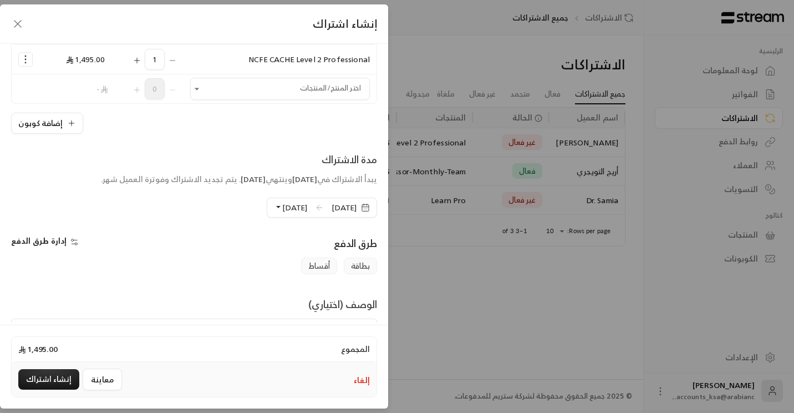
scroll to position [176, 0]
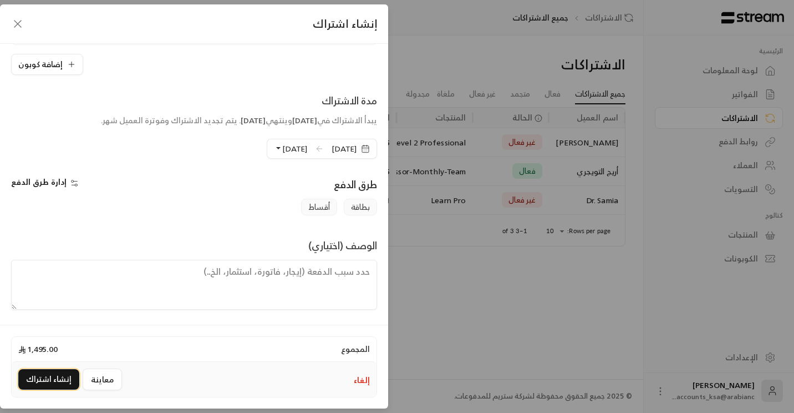
click at [48, 382] on button "إنشاء اشتراك" at bounding box center [48, 379] width 61 height 21
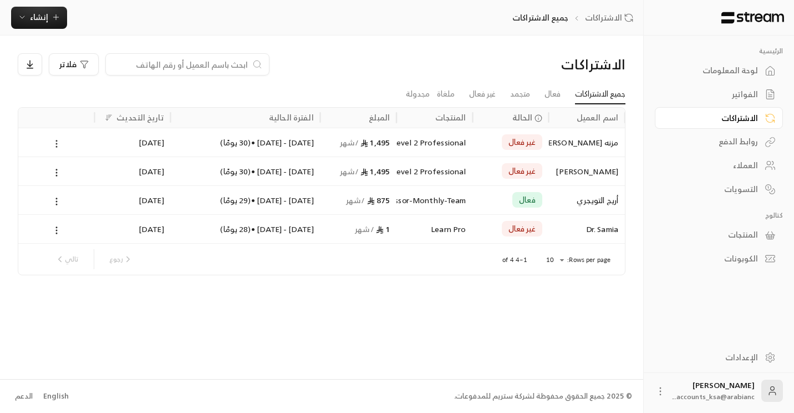
click at [50, 146] on button at bounding box center [56, 143] width 12 height 13
click at [155, 317] on div at bounding box center [397, 206] width 794 height 413
click at [54, 148] on icon at bounding box center [57, 144] width 10 height 10
click at [74, 191] on li "إلغاء" at bounding box center [69, 192] width 28 height 20
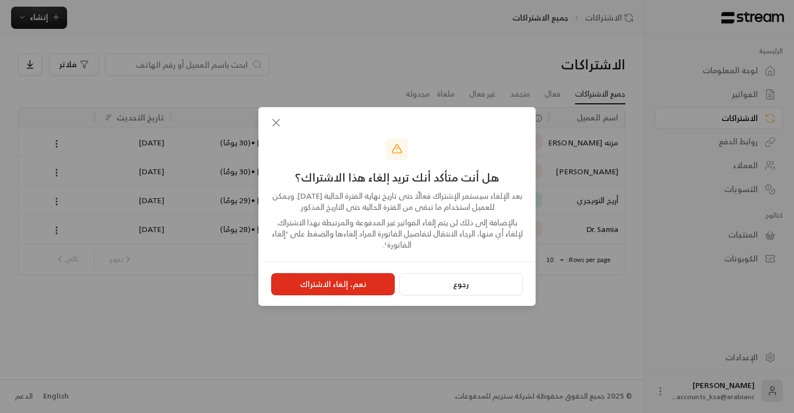
click at [355, 282] on button "نعم، إلغاء الاشتراك" at bounding box center [333, 284] width 124 height 22
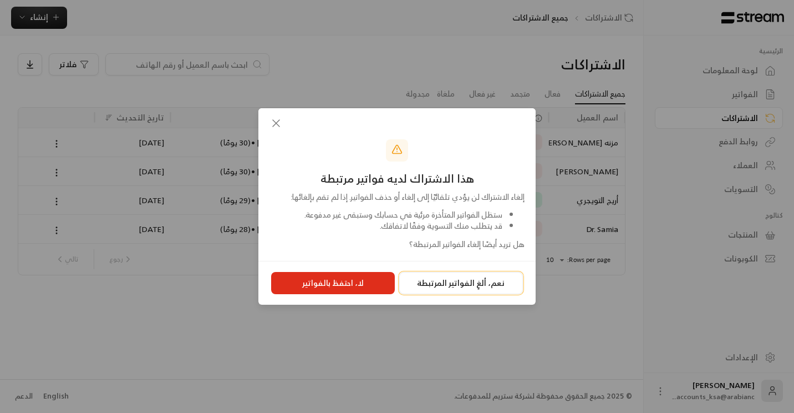
click at [453, 292] on button "نعم، ألغِ الفواتير المرتبطة" at bounding box center [461, 283] width 124 height 22
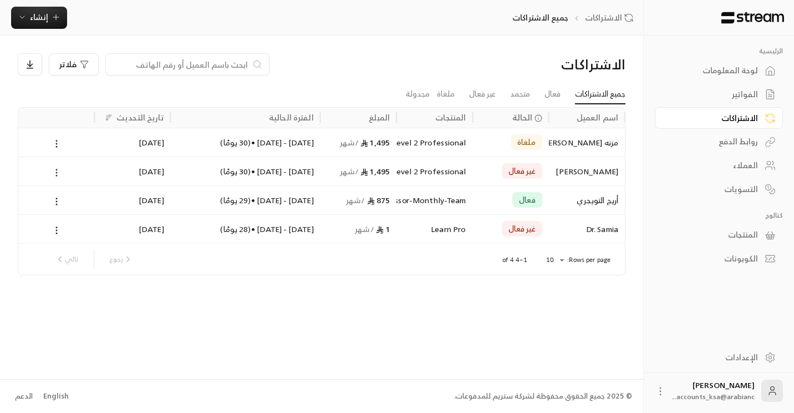
click at [54, 177] on icon at bounding box center [57, 173] width 10 height 10
click at [70, 216] on li "إلغاء" at bounding box center [69, 221] width 28 height 20
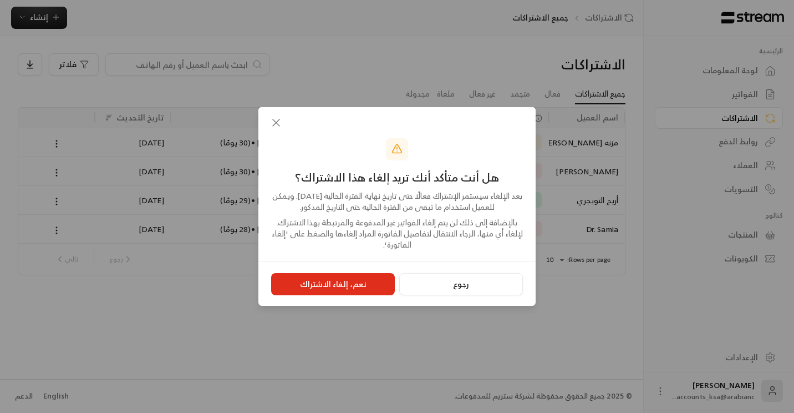
click at [347, 286] on button "نعم، إلغاء الاشتراك" at bounding box center [333, 284] width 124 height 22
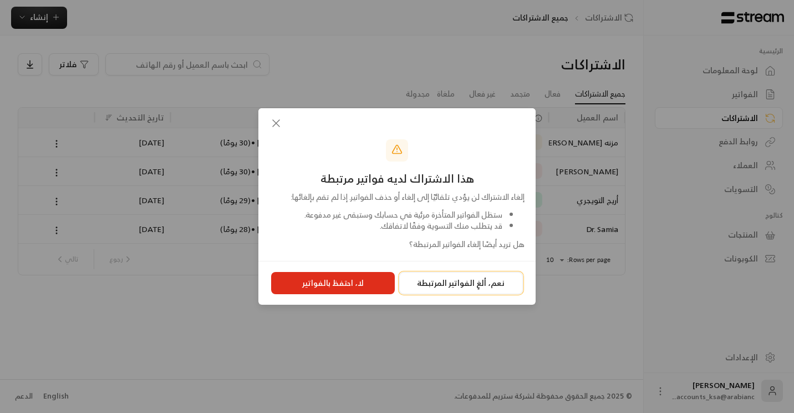
click at [496, 287] on button "نعم، ألغِ الفواتير المرتبطة" at bounding box center [461, 283] width 124 height 22
